Goal: Check status

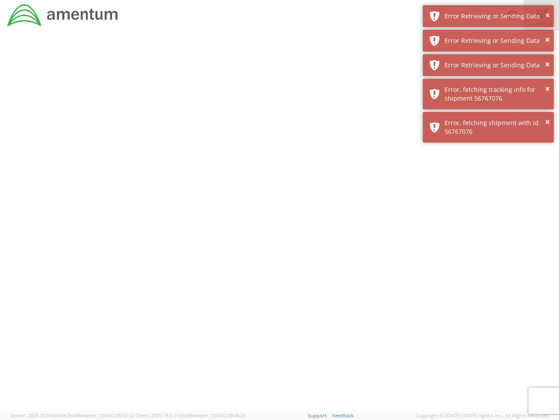
click at [280, 225] on div at bounding box center [279, 221] width 559 height 380
click at [489, 16] on div "Error Retrieving or Sending Data" at bounding box center [496, 16] width 103 height 9
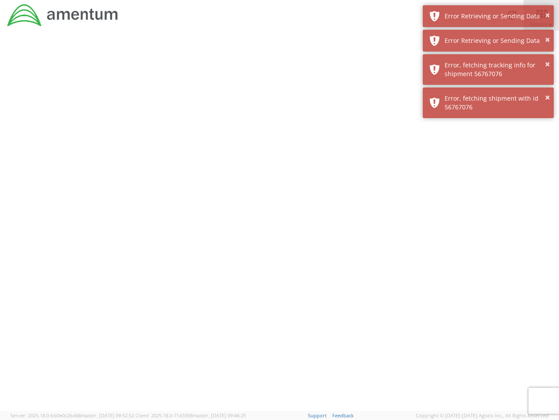
click at [489, 41] on div "Error Retrieving or Sending Data" at bounding box center [496, 40] width 103 height 9
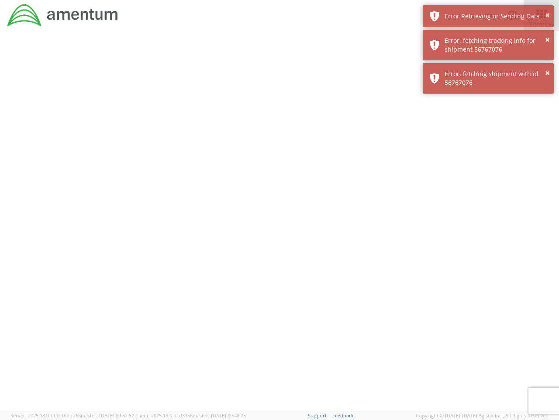
click at [489, 65] on div "× Error, fetching shipment with id 56767076" at bounding box center [488, 78] width 131 height 31
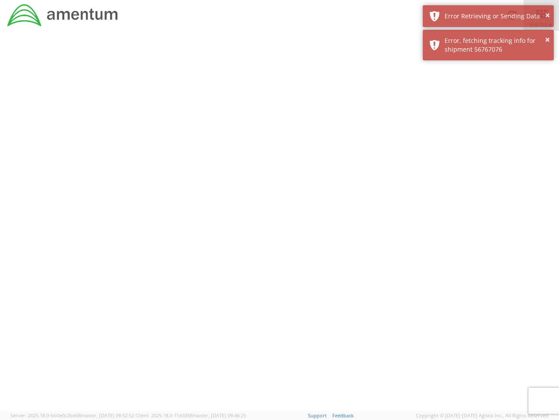
click at [489, 94] on div at bounding box center [279, 221] width 559 height 380
click at [489, 127] on div at bounding box center [279, 221] width 559 height 380
